Goal: Use online tool/utility: Utilize a website feature to perform a specific function

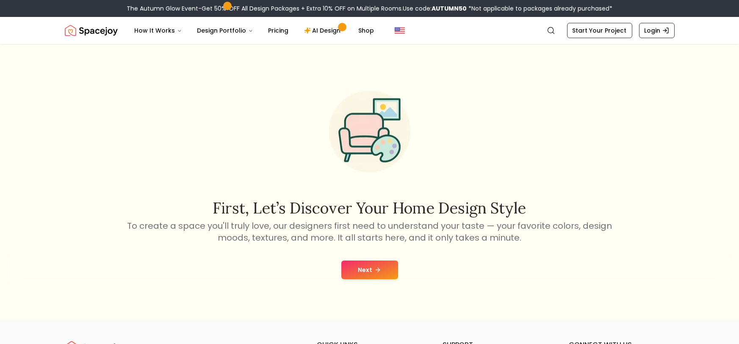
click at [362, 275] on button "Next" at bounding box center [369, 269] width 57 height 19
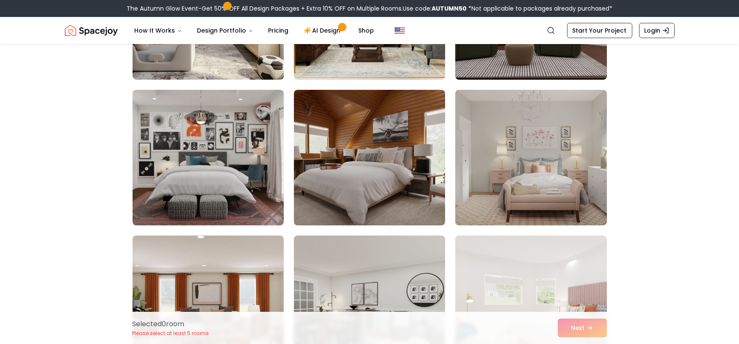
scroll to position [3962, 0]
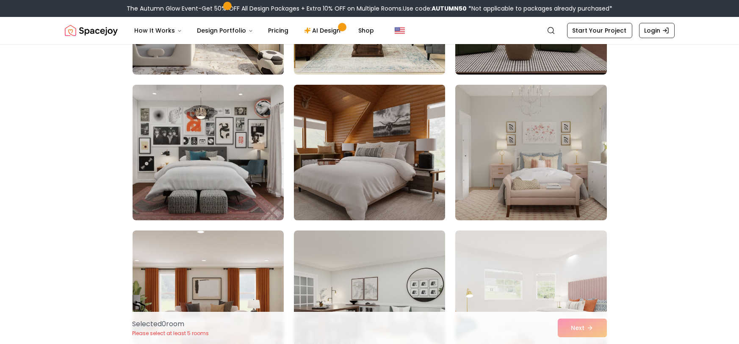
click at [318, 150] on img at bounding box center [369, 152] width 159 height 142
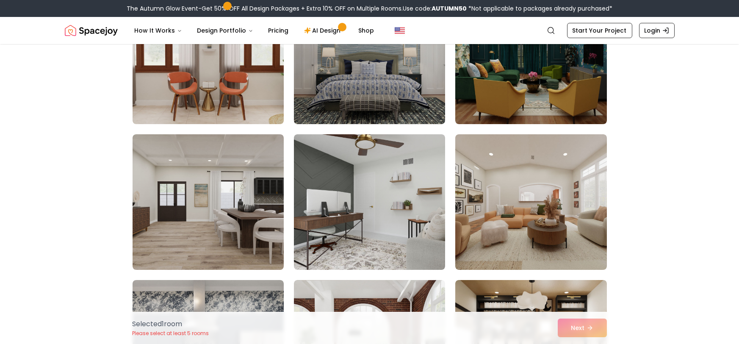
scroll to position [4496, 0]
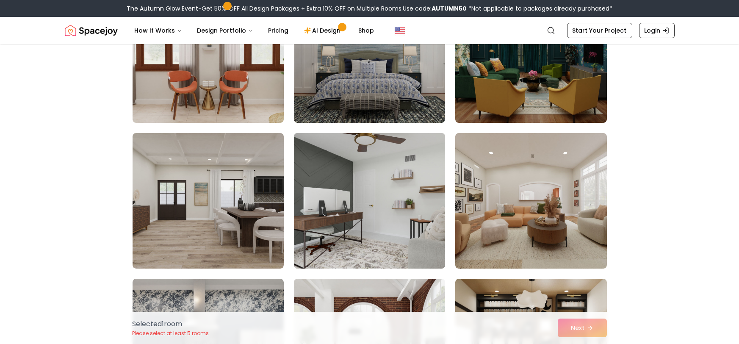
click at [386, 215] on img at bounding box center [369, 201] width 159 height 142
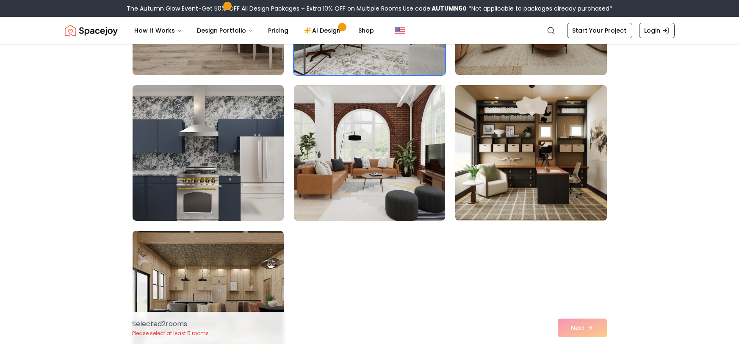
scroll to position [4690, 0]
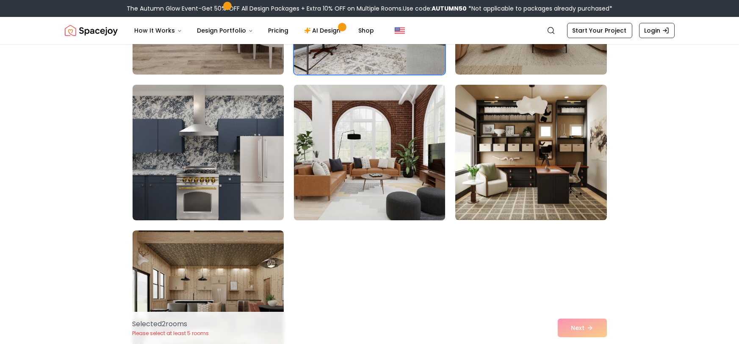
click at [331, 201] on img at bounding box center [369, 152] width 159 height 142
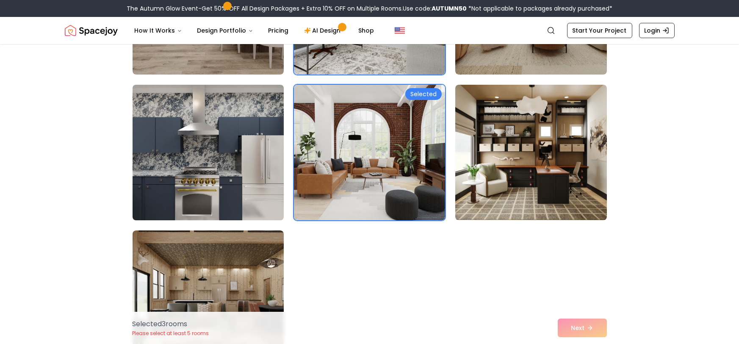
click at [260, 183] on img at bounding box center [208, 152] width 159 height 142
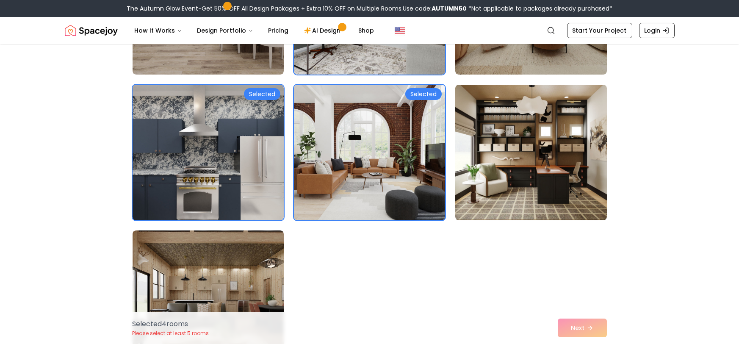
click at [579, 327] on div "Selected 4 room s Please select at least 5 rooms Next" at bounding box center [370, 328] width 488 height 32
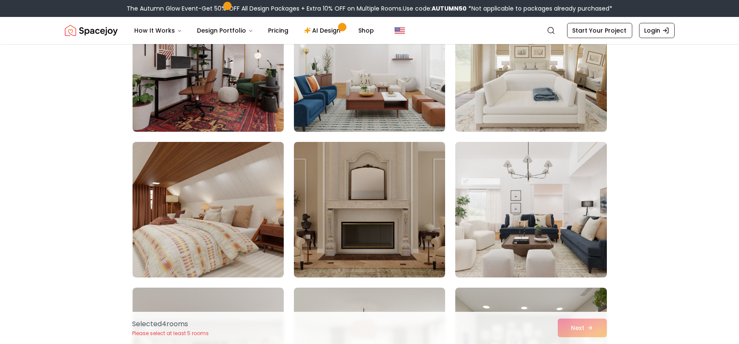
scroll to position [267, 0]
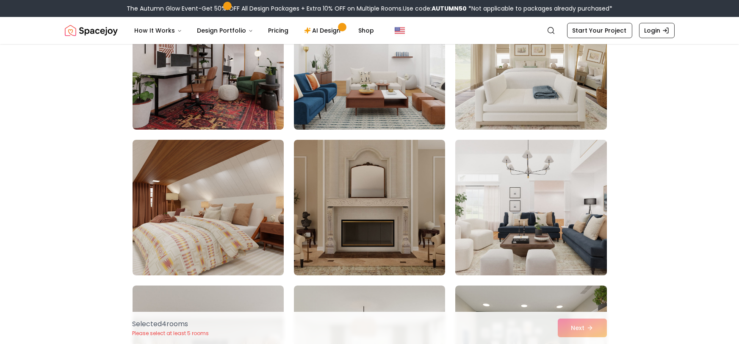
click at [486, 205] on img at bounding box center [530, 207] width 159 height 142
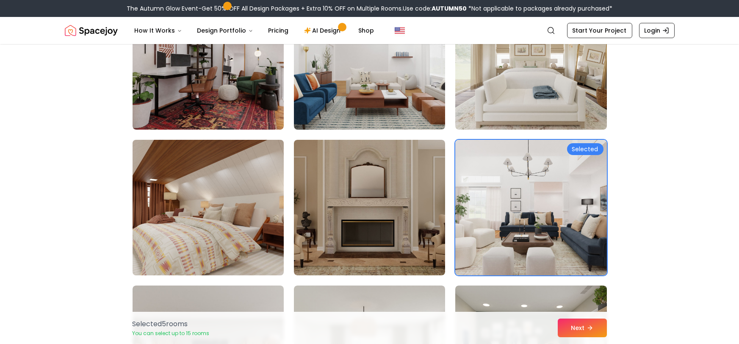
click at [225, 188] on img at bounding box center [208, 207] width 159 height 142
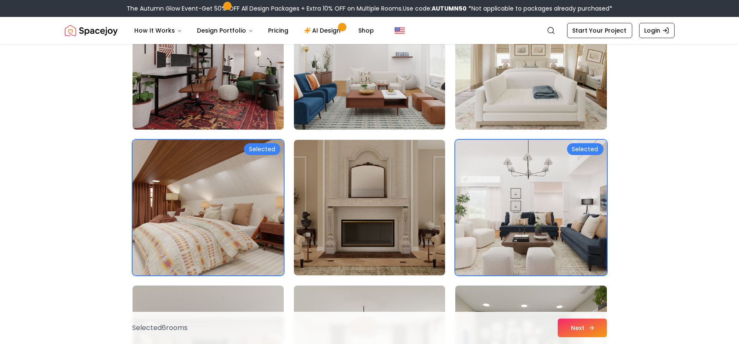
click at [578, 331] on button "Next" at bounding box center [581, 327] width 49 height 19
